Goal: Task Accomplishment & Management: Use online tool/utility

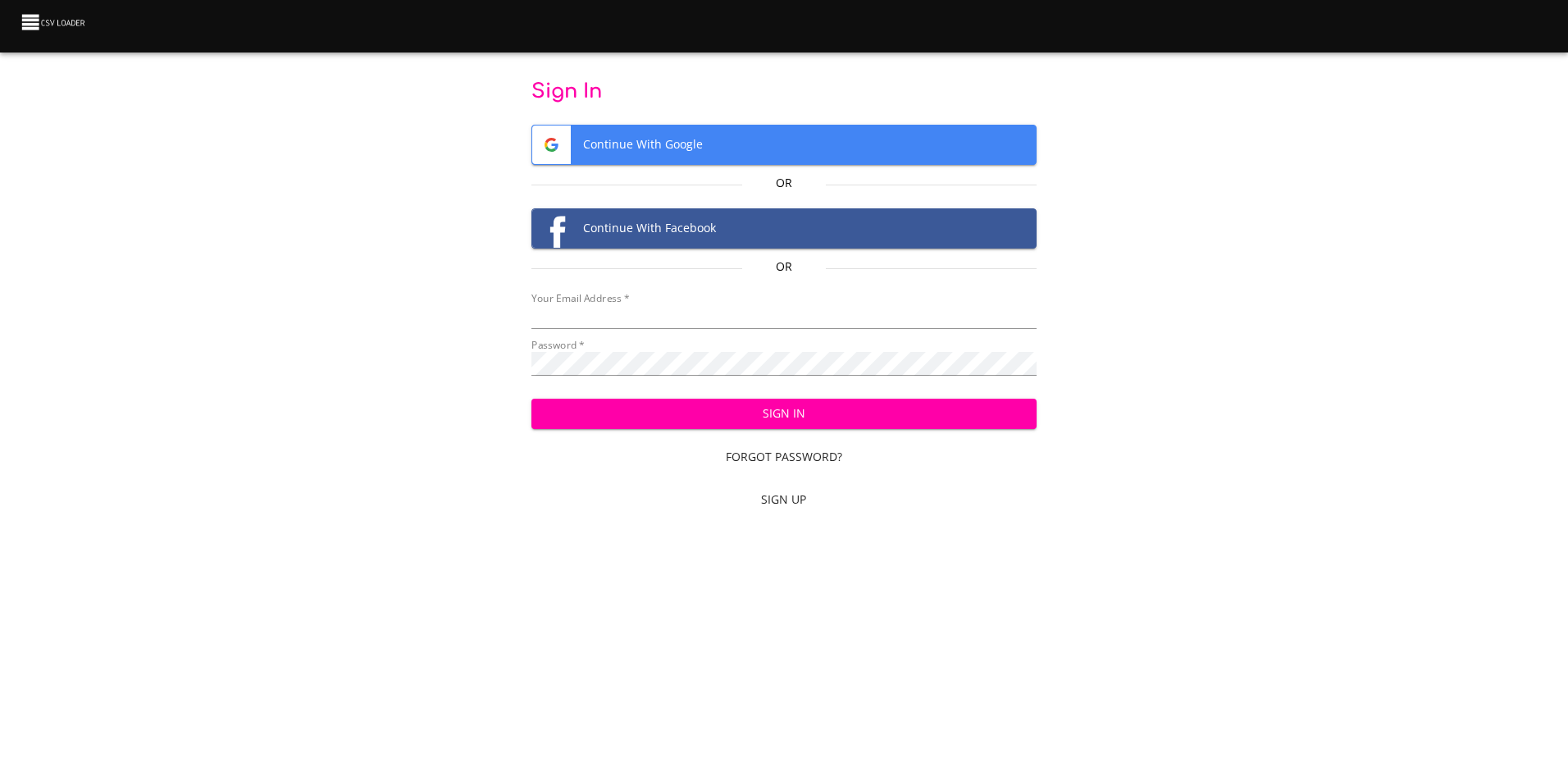
type input "[EMAIL_ADDRESS][DOMAIN_NAME]"
click at [730, 418] on span "Sign In" at bounding box center [784, 414] width 479 height 21
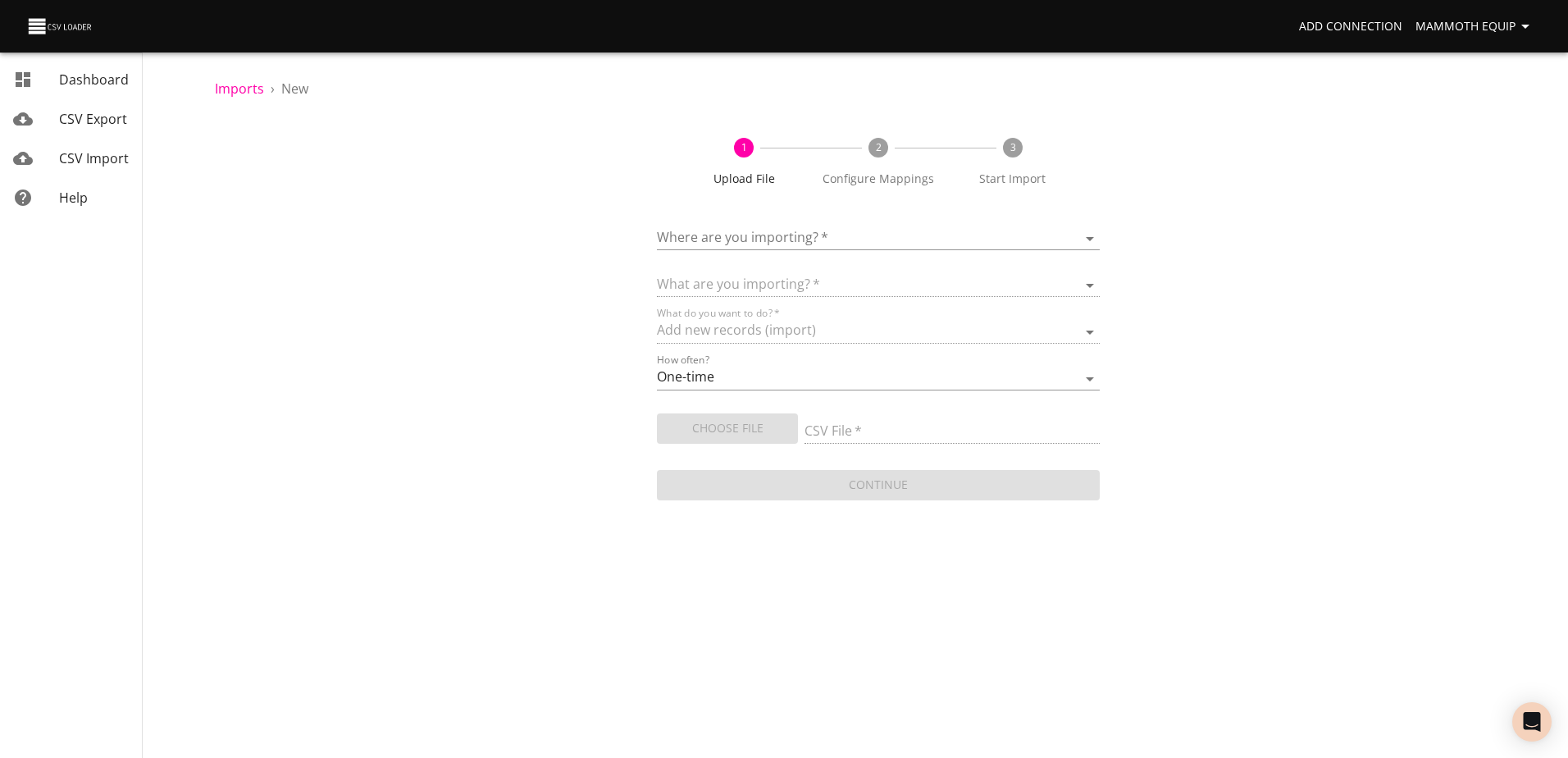
click at [1095, 231] on body "Add Connection Mammoth Equip Dashboard CSV Export CSV Import Help Imports › New…" at bounding box center [784, 379] width 1568 height 758
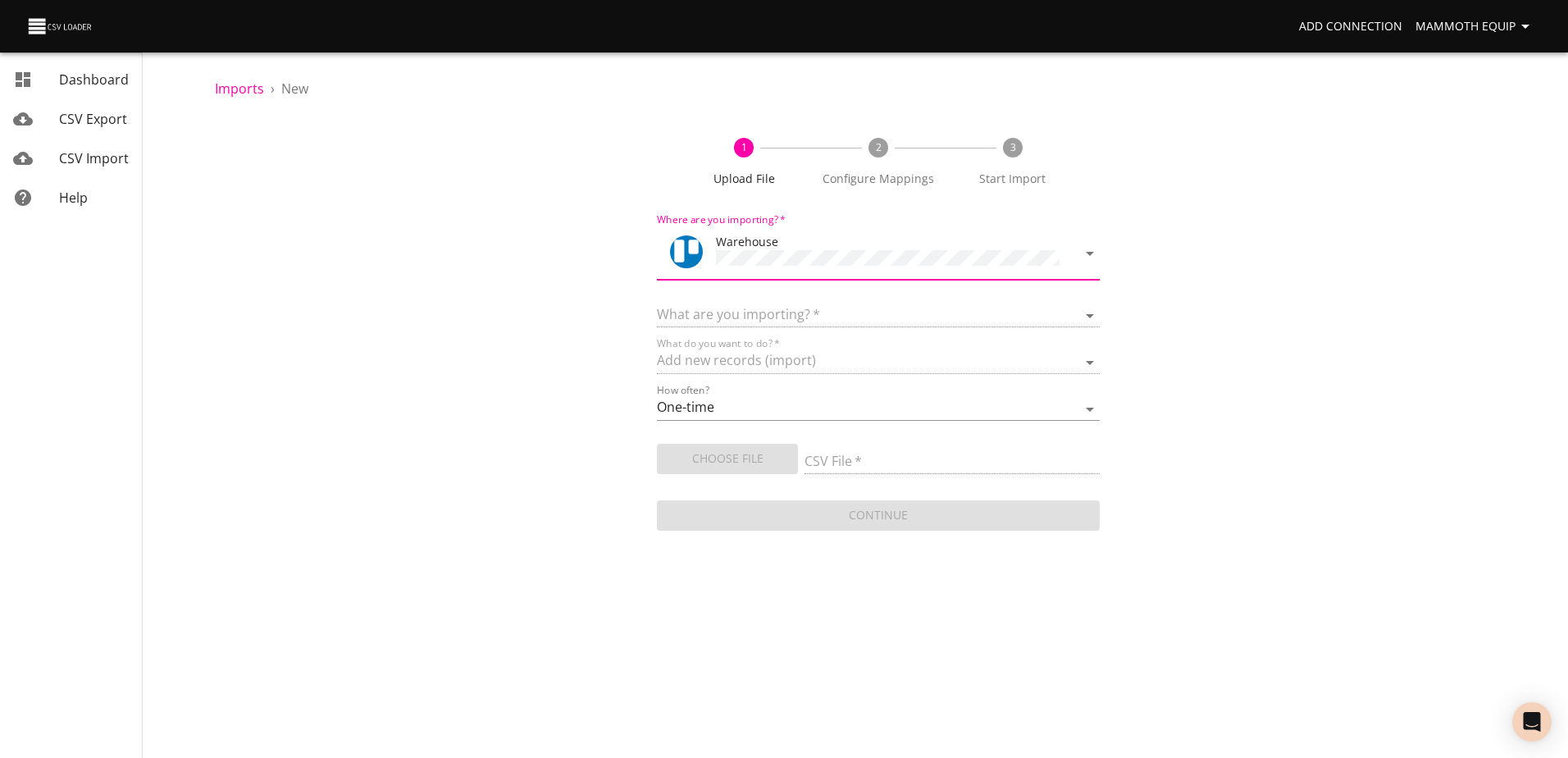
drag, startPoint x: 1095, startPoint y: 231, endPoint x: 1087, endPoint y: 312, distance: 81.4
click at [1087, 312] on select at bounding box center [878, 315] width 442 height 24
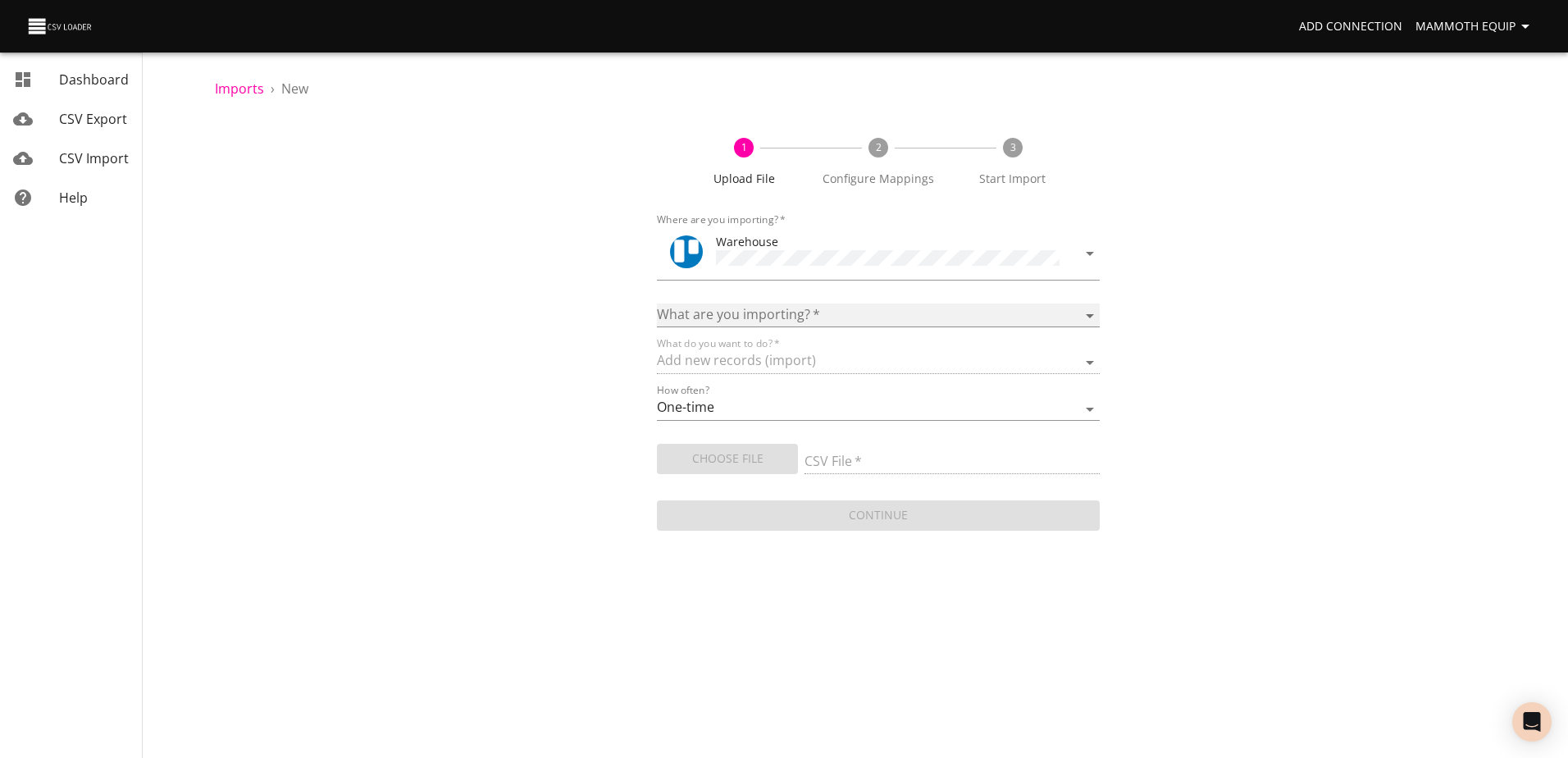
drag, startPoint x: 1091, startPoint y: 309, endPoint x: 1062, endPoint y: 311, distance: 29.1
click at [1091, 309] on select "Boards Cards Checkitems Checklists" at bounding box center [878, 315] width 442 height 24
select select "cards"
click at [657, 303] on select "Boards Cards Checkitems Checklists" at bounding box center [878, 315] width 442 height 24
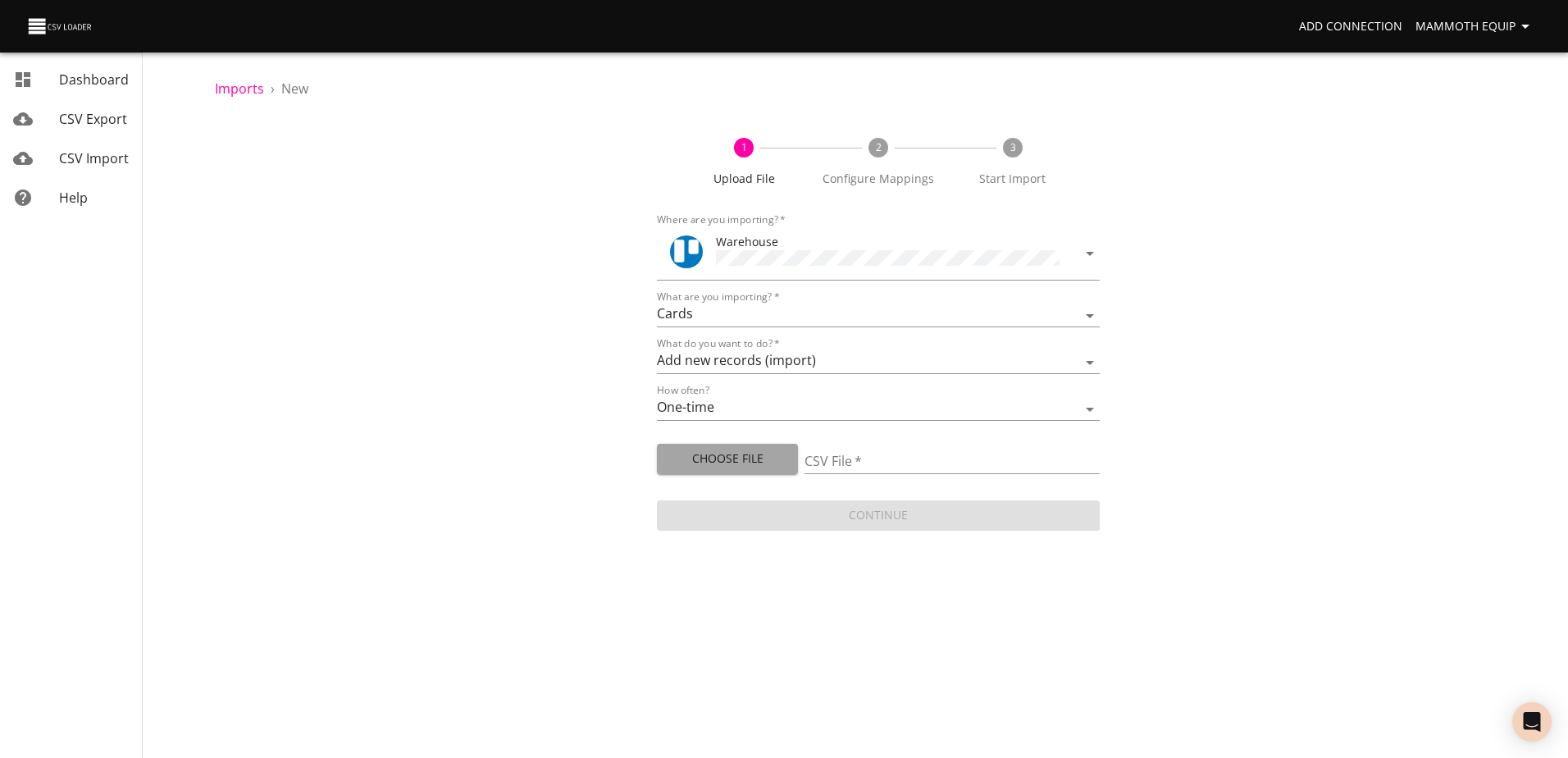
click at [719, 459] on span "Choose File" at bounding box center [727, 458] width 115 height 21
type input "Import1.xlsx"
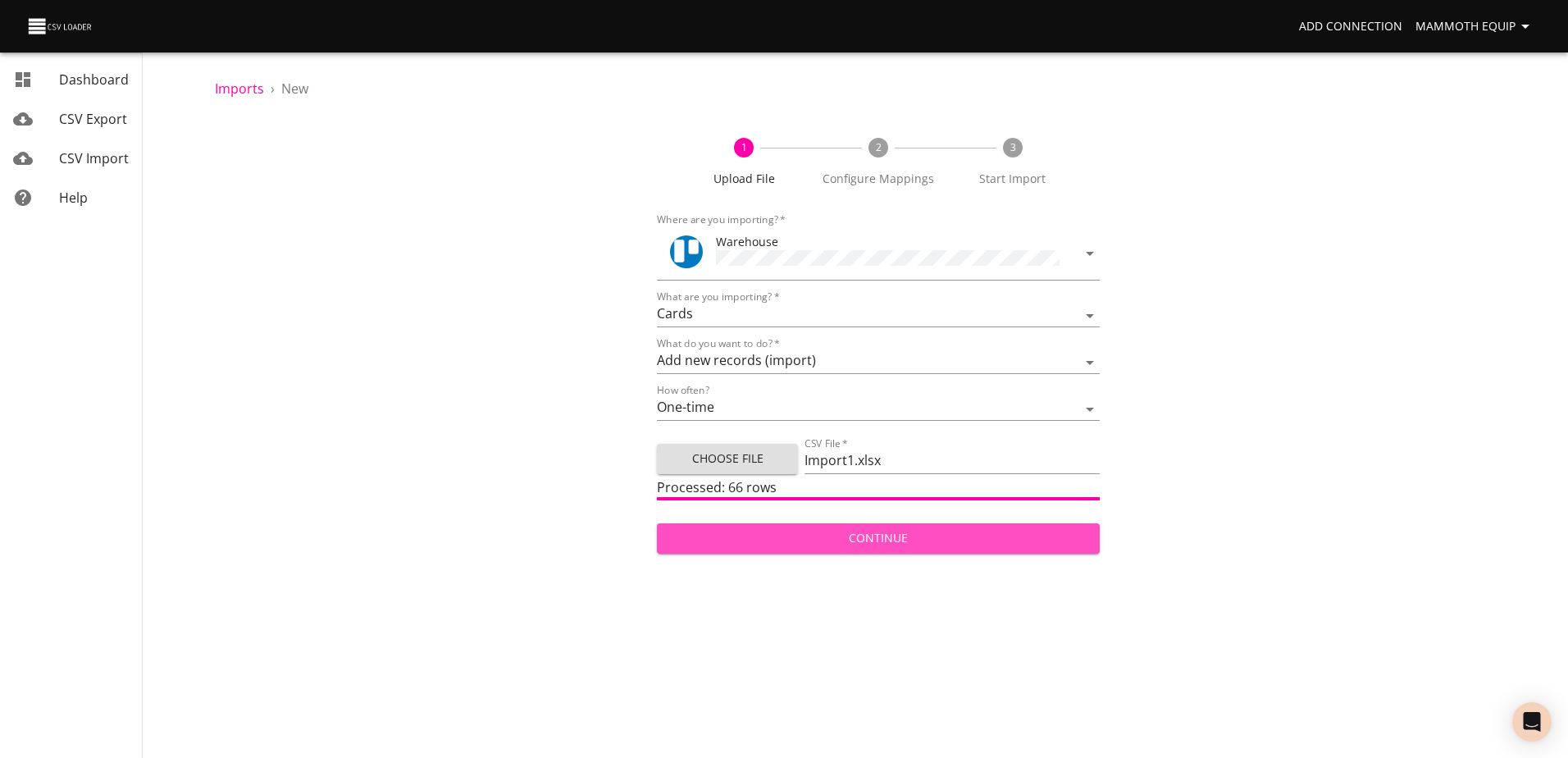
click at [788, 528] on span "Continue" at bounding box center [878, 538] width 416 height 21
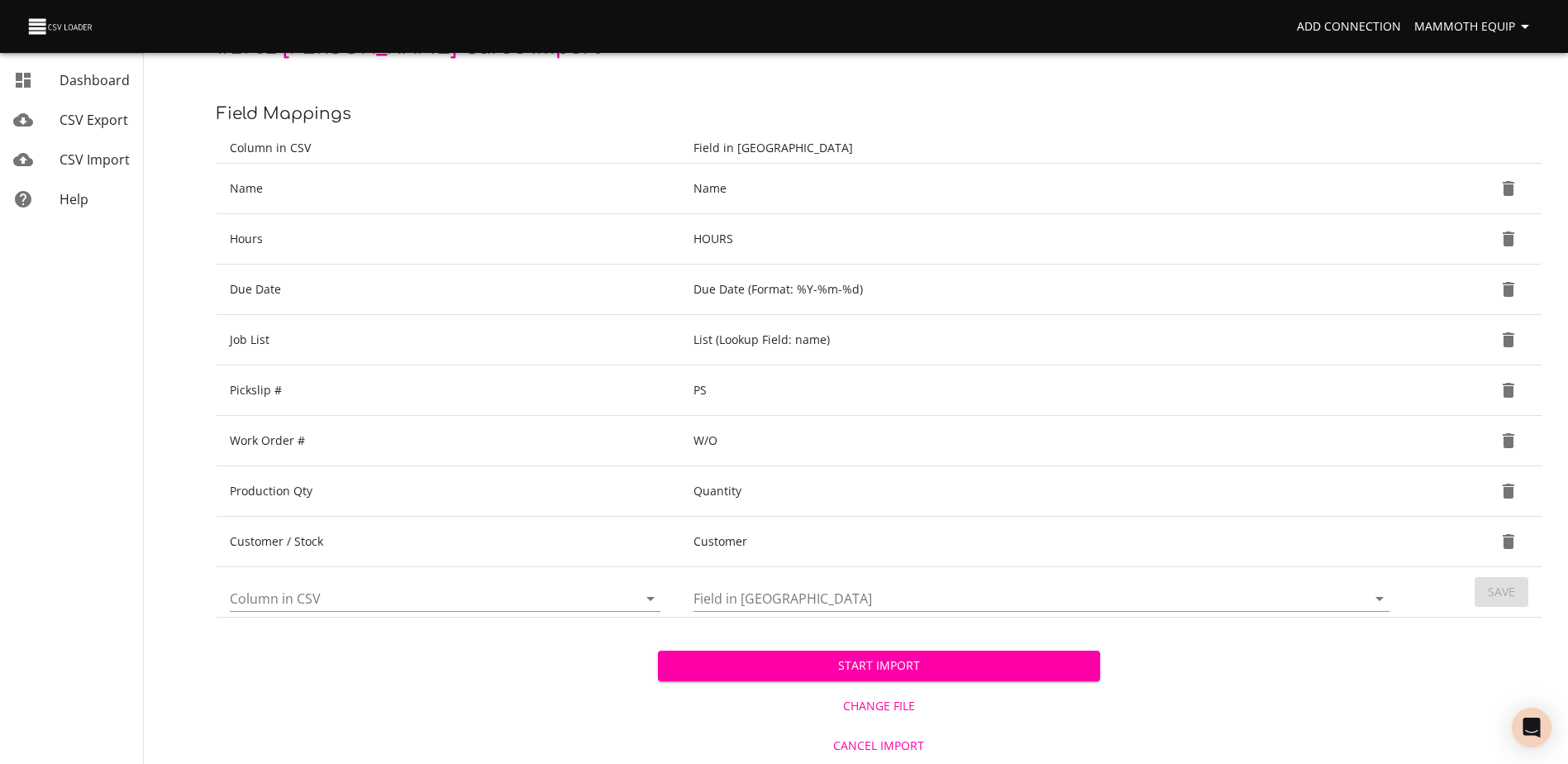
scroll to position [174, 0]
click at [827, 665] on span "Start Import" at bounding box center [878, 665] width 415 height 21
